Goal: Information Seeking & Learning: Learn about a topic

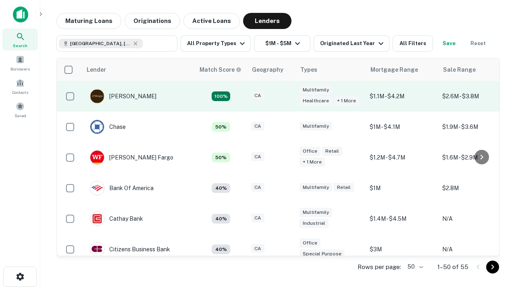
click at [286, 96] on div "CA" at bounding box center [271, 96] width 40 height 11
